Goal: Information Seeking & Learning: Learn about a topic

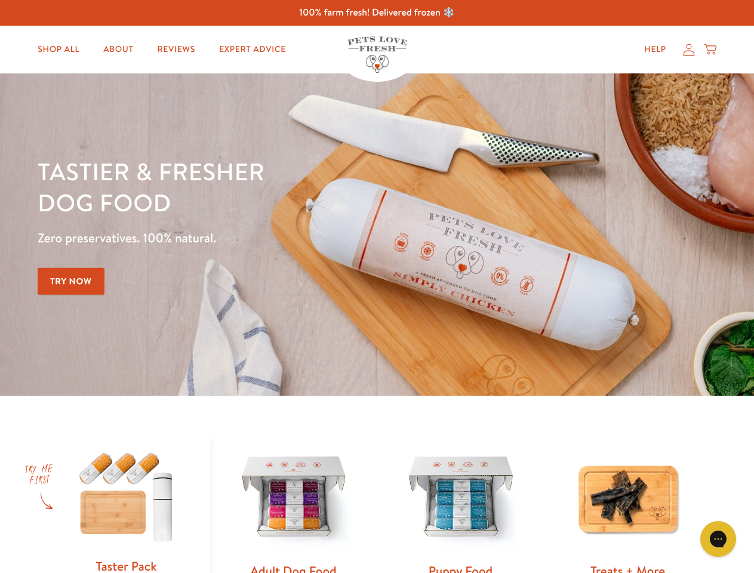
click at [377, 286] on div "Tastier & fresher dog food Zero preservatives. 100% natural. Try Now" at bounding box center [264, 235] width 452 height 158
click at [718, 539] on icon "Gorgias live chat" at bounding box center [717, 538] width 11 height 11
